Goal: Use online tool/utility: Utilize a website feature to perform a specific function

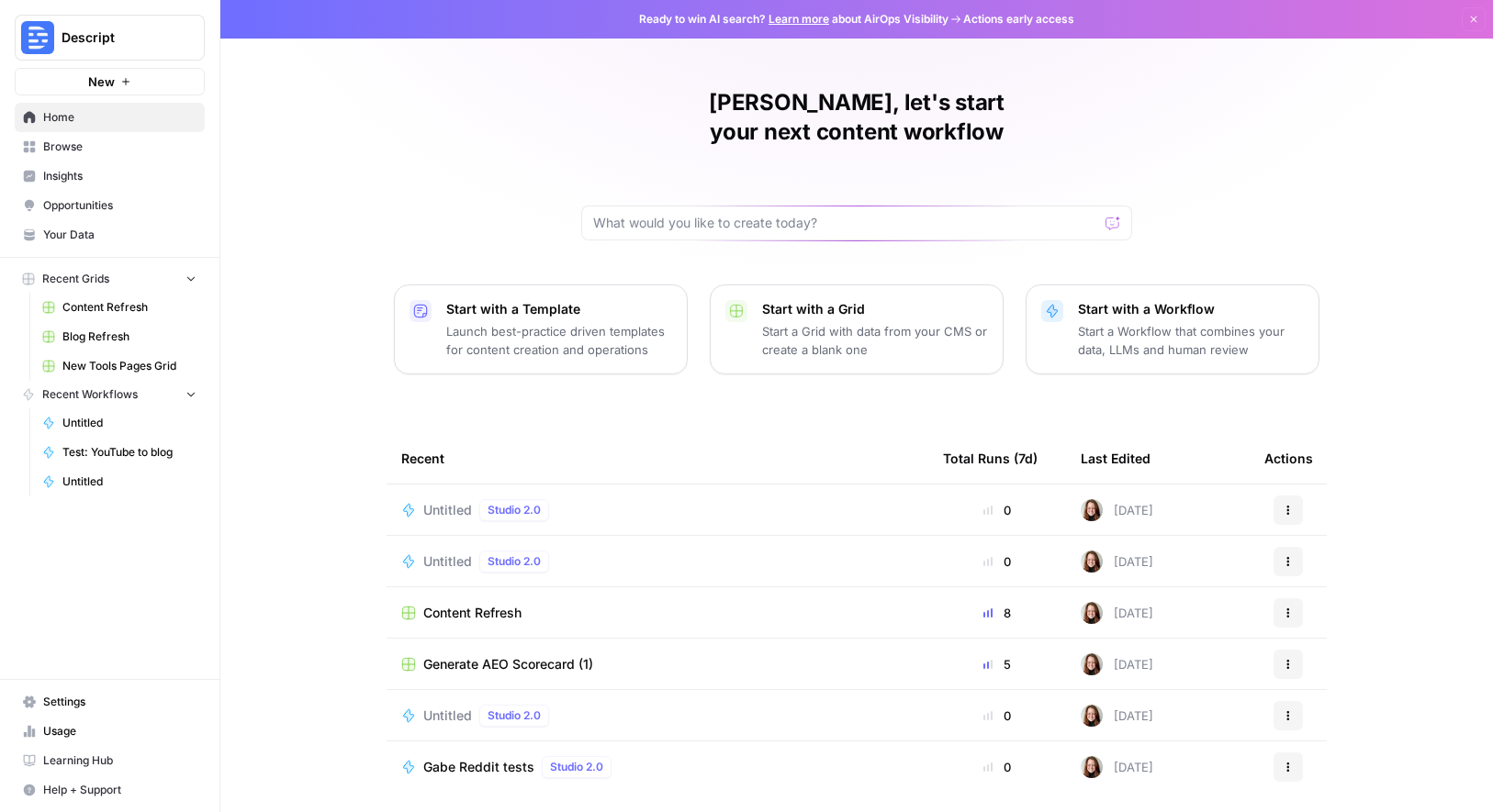
click at [1071, 336] on button "Start with a Workflow Start a Workflow that combines your data, LLMs and human …" at bounding box center [1172, 329] width 294 height 90
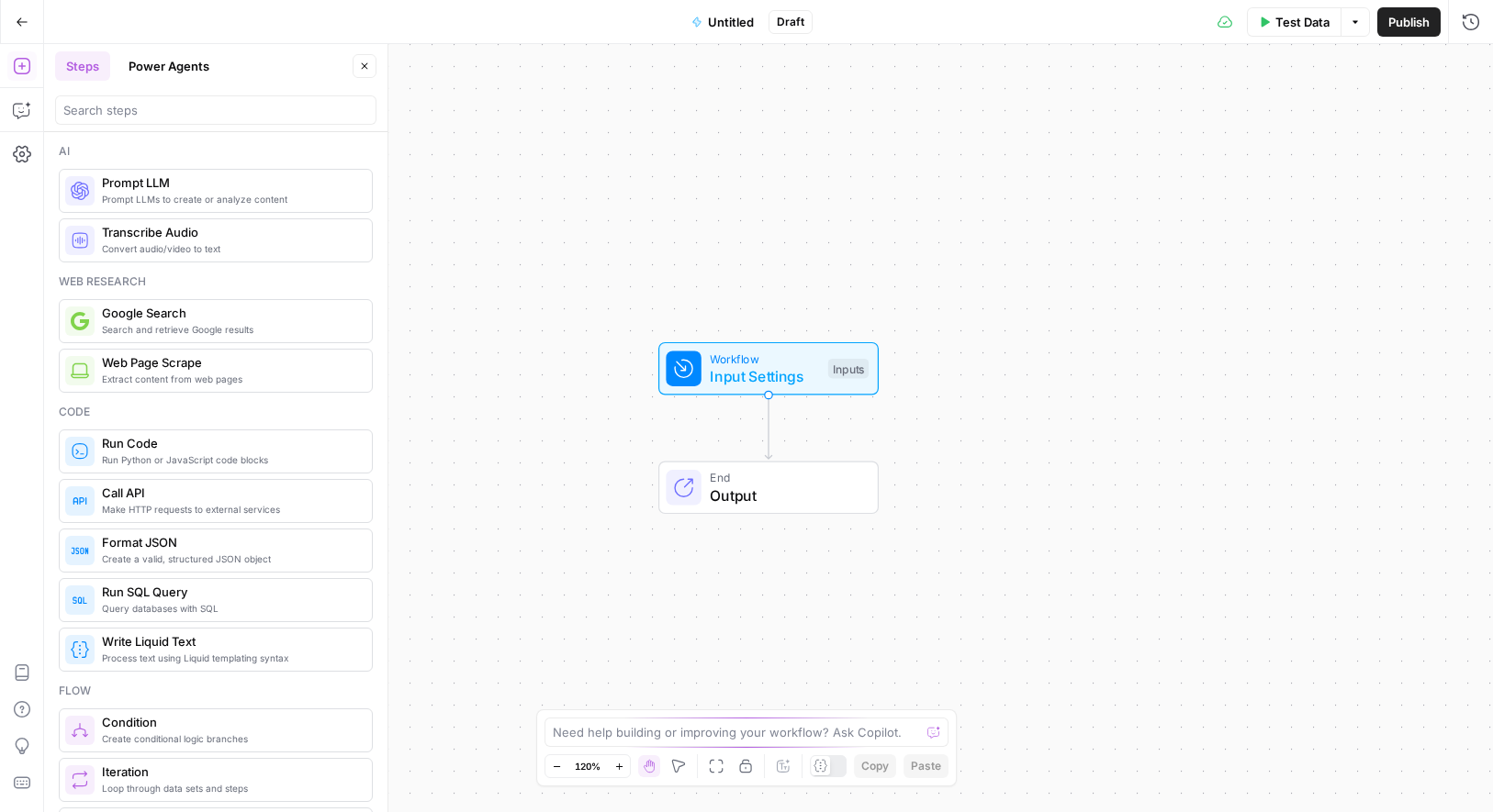
click at [217, 186] on span "Prompt LLM" at bounding box center [229, 182] width 255 height 18
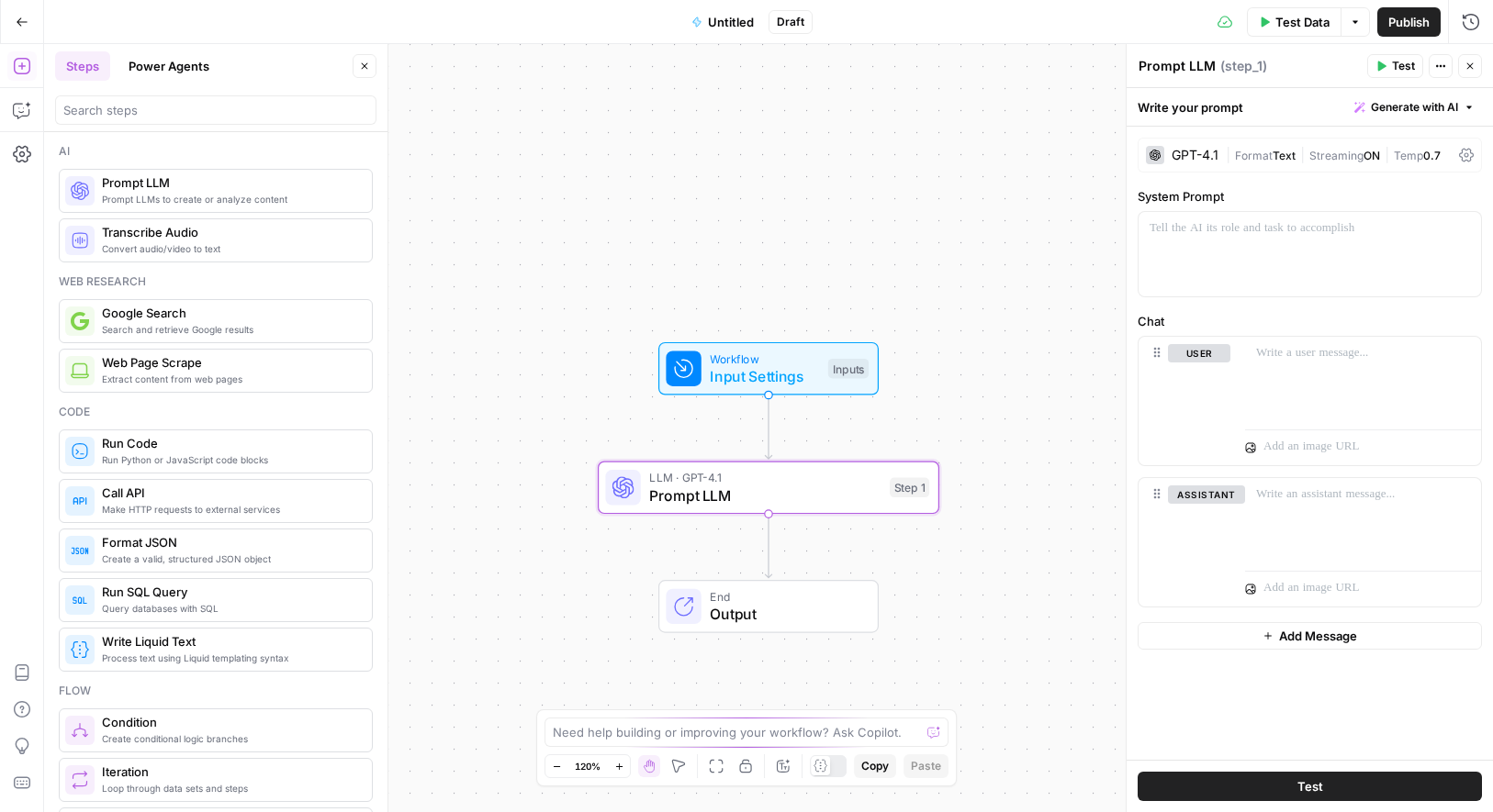
click at [1188, 161] on div "GPT-4.1" at bounding box center [1183, 155] width 73 height 18
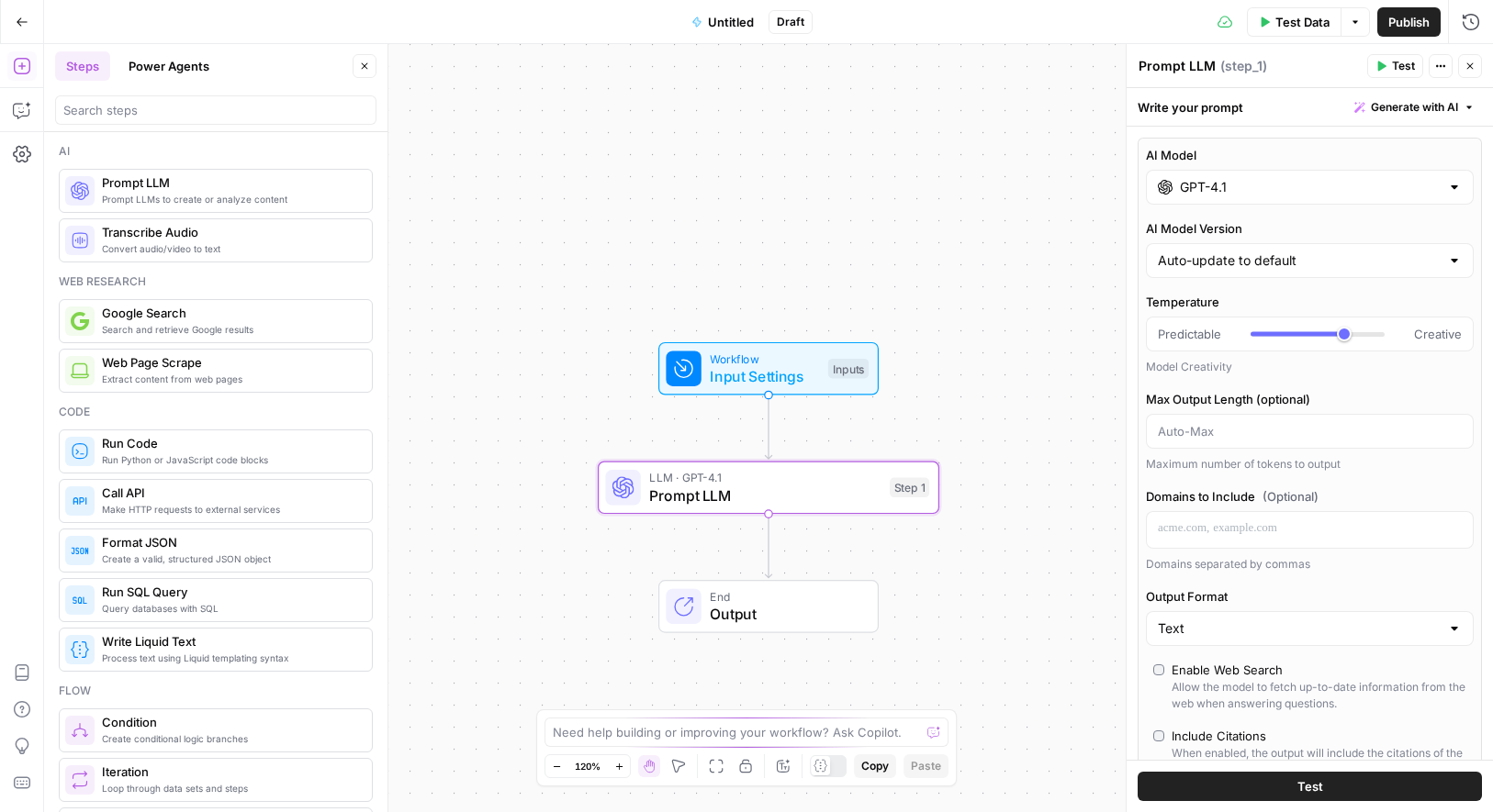
click at [1213, 177] on div "GPT-4.1" at bounding box center [1310, 187] width 327 height 35
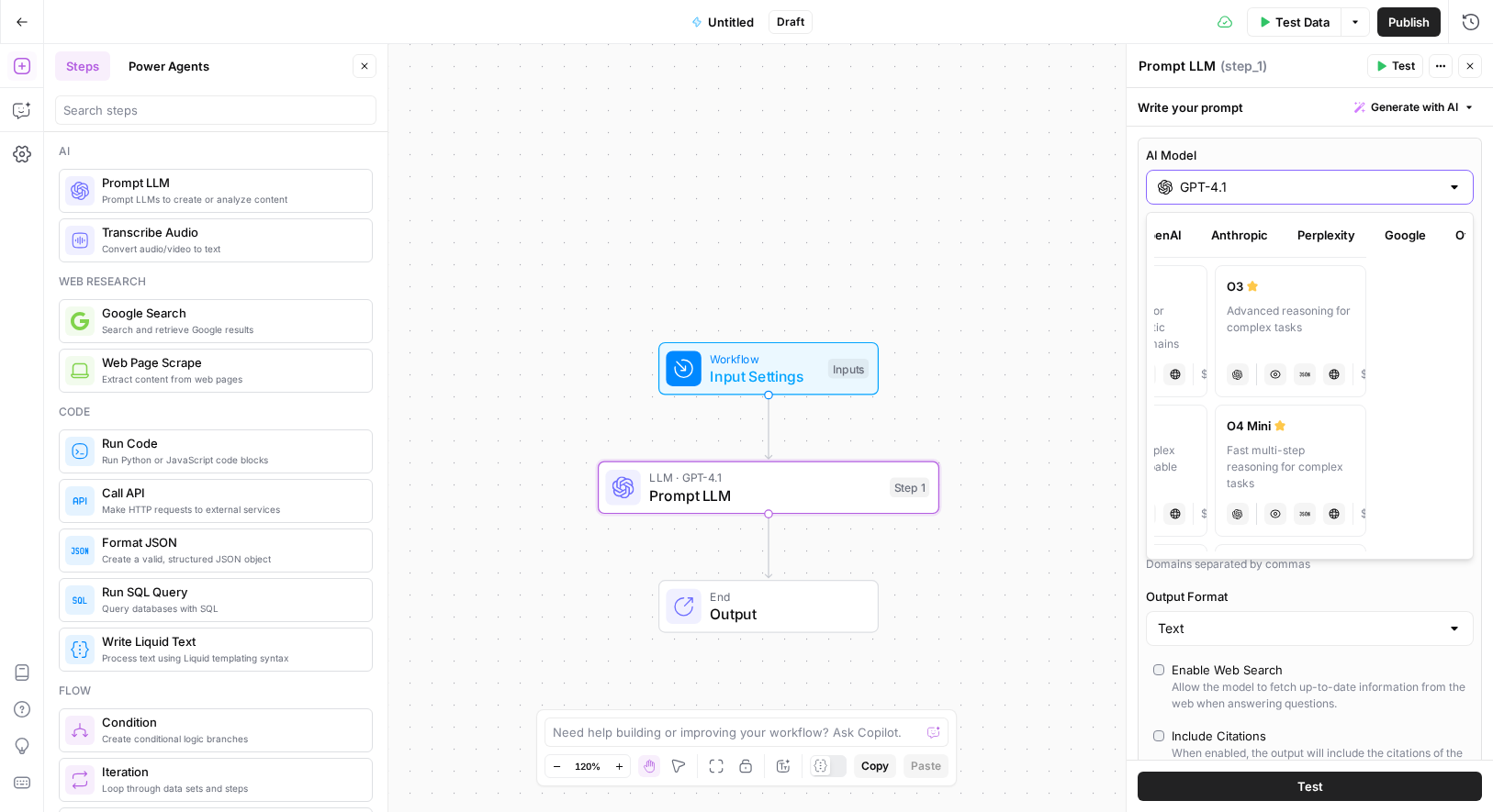
scroll to position [0, 77]
